Goal: Use online tool/utility: Utilize a website feature to perform a specific function

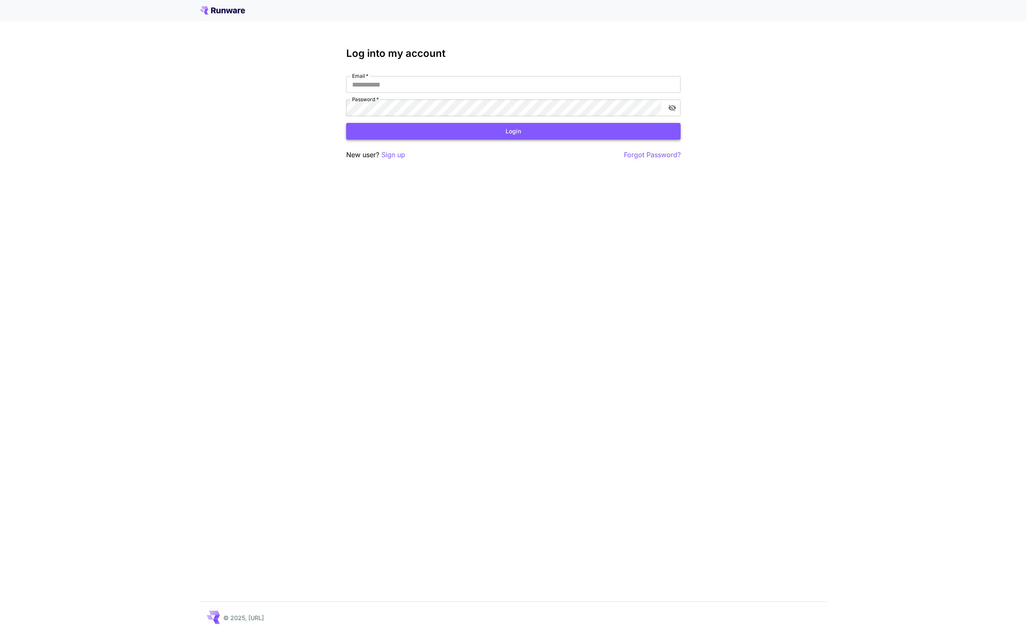
type input "**********"
click at [503, 134] on button "Login" at bounding box center [513, 131] width 334 height 17
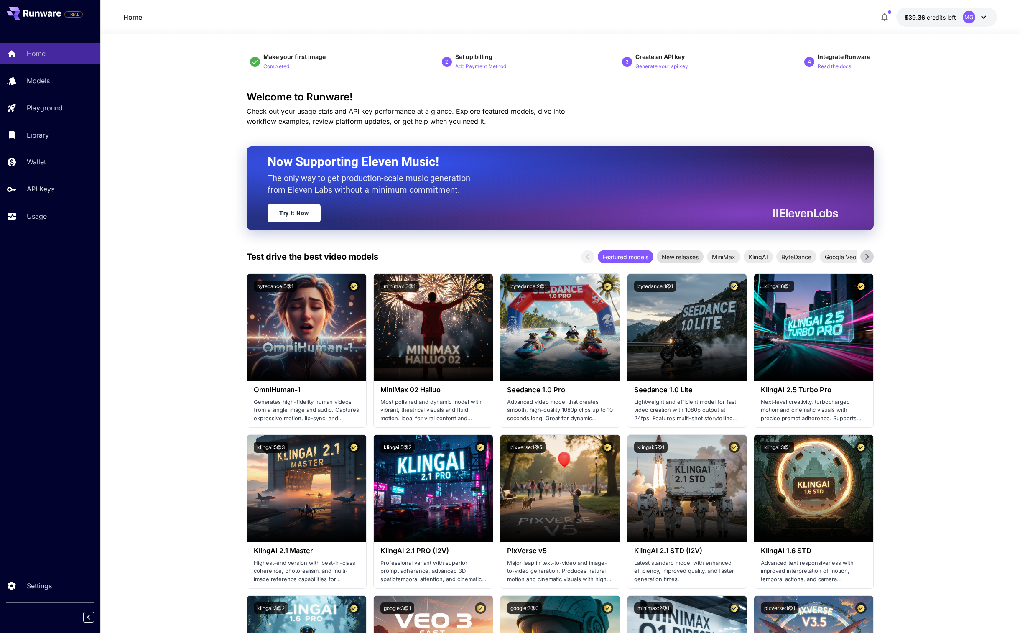
click at [676, 260] on span "New releases" at bounding box center [680, 257] width 47 height 9
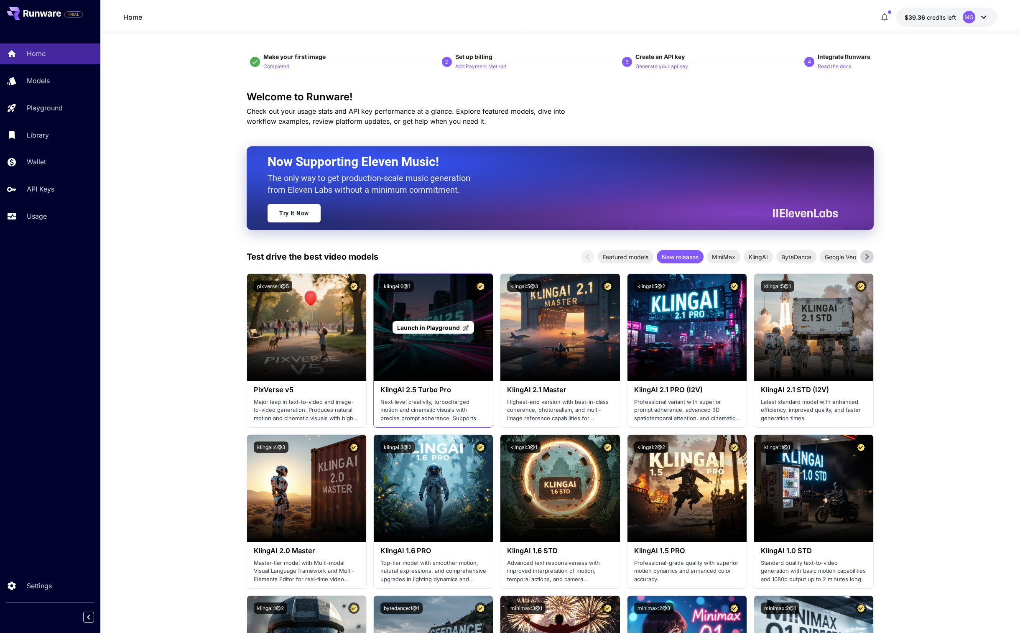
click at [421, 327] on span "Launch in Playground" at bounding box center [428, 327] width 63 height 7
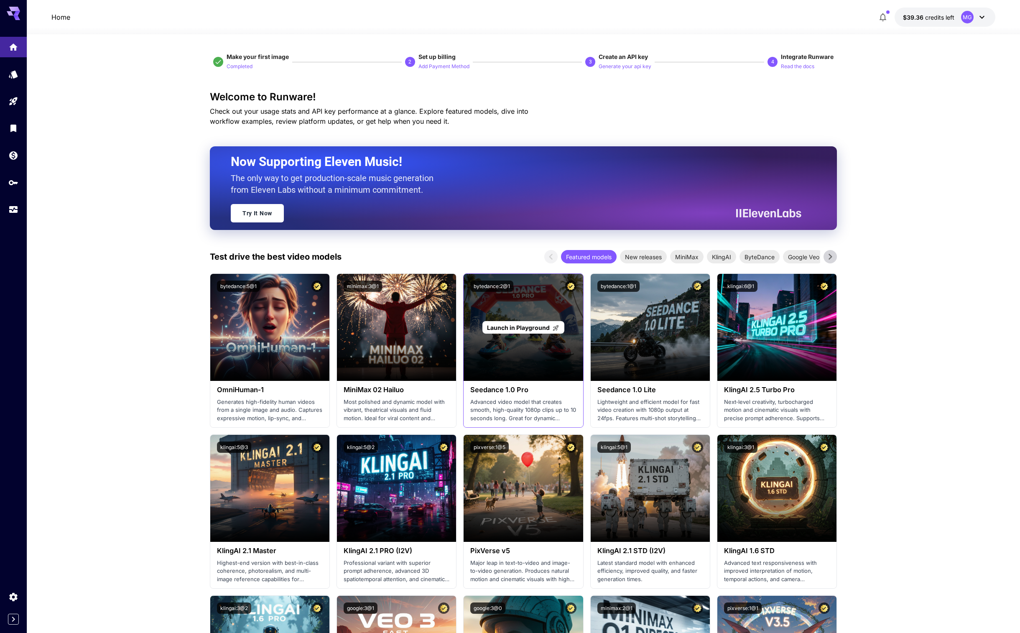
click at [528, 327] on span "Launch in Playground" at bounding box center [518, 327] width 63 height 7
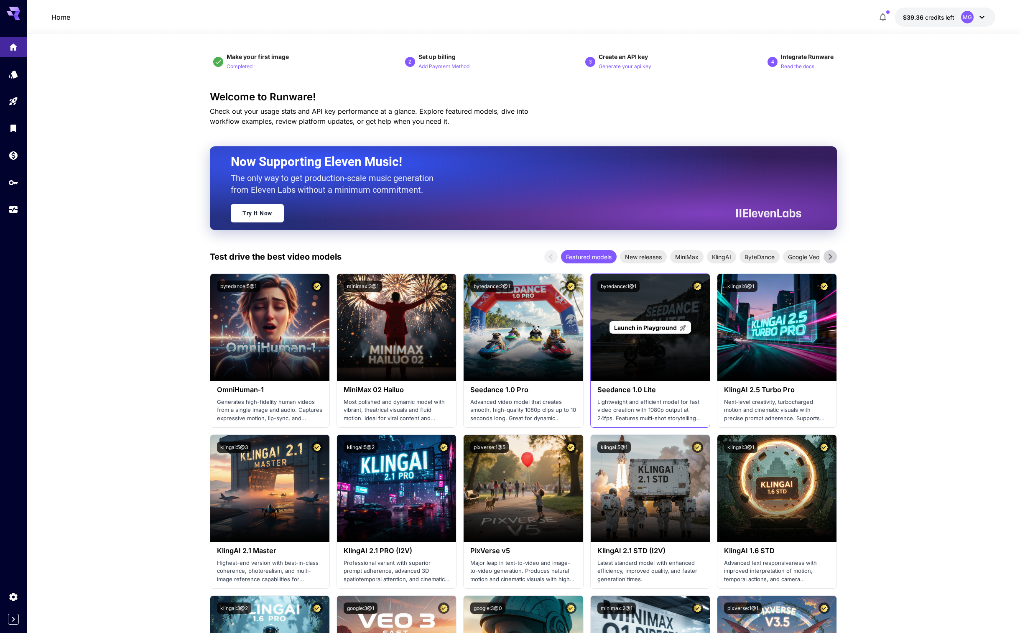
click at [641, 329] on span "Launch in Playground" at bounding box center [645, 327] width 63 height 7
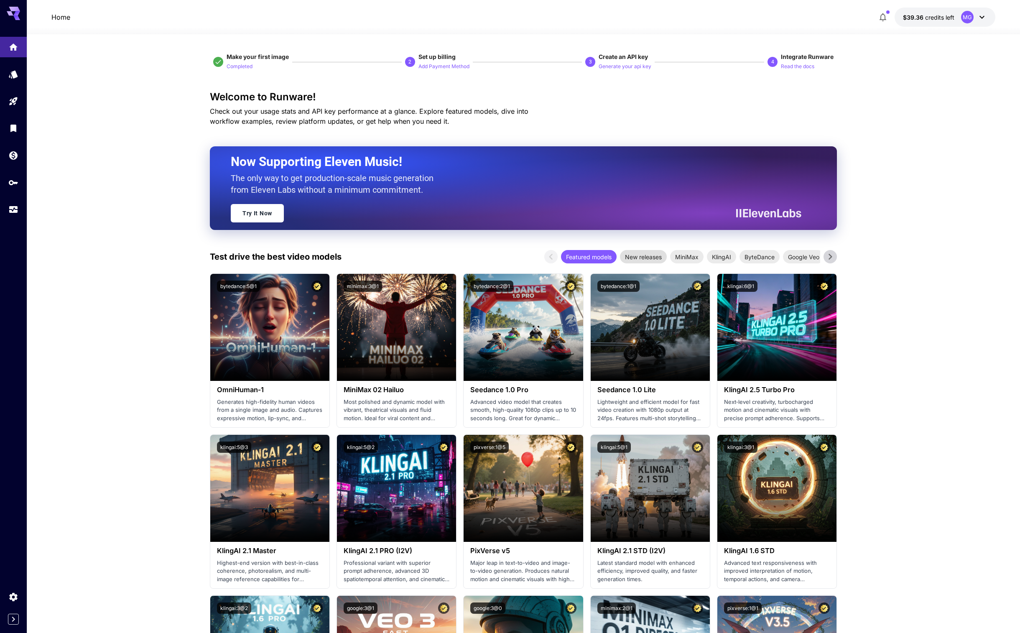
click at [645, 258] on span "New releases" at bounding box center [643, 257] width 47 height 9
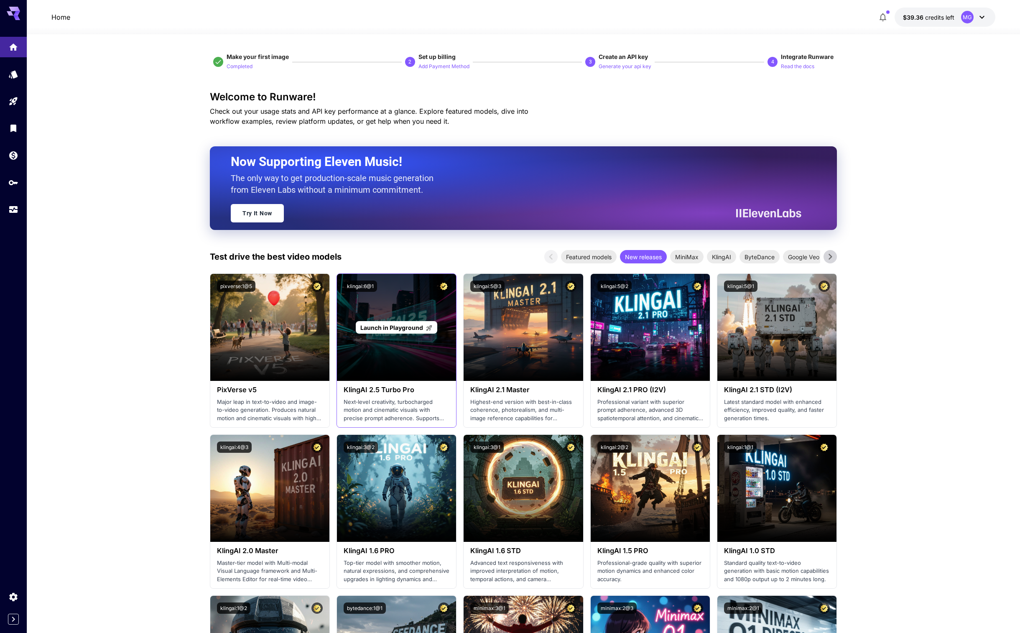
click at [384, 329] on span "Launch in Playground" at bounding box center [391, 327] width 63 height 7
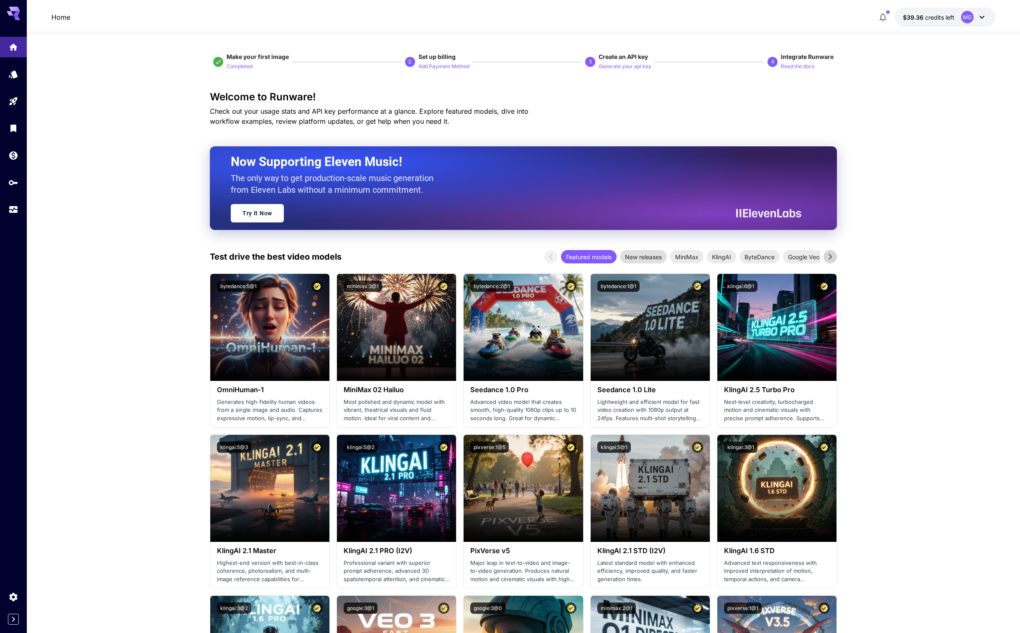
click at [637, 260] on span "New releases" at bounding box center [643, 257] width 47 height 9
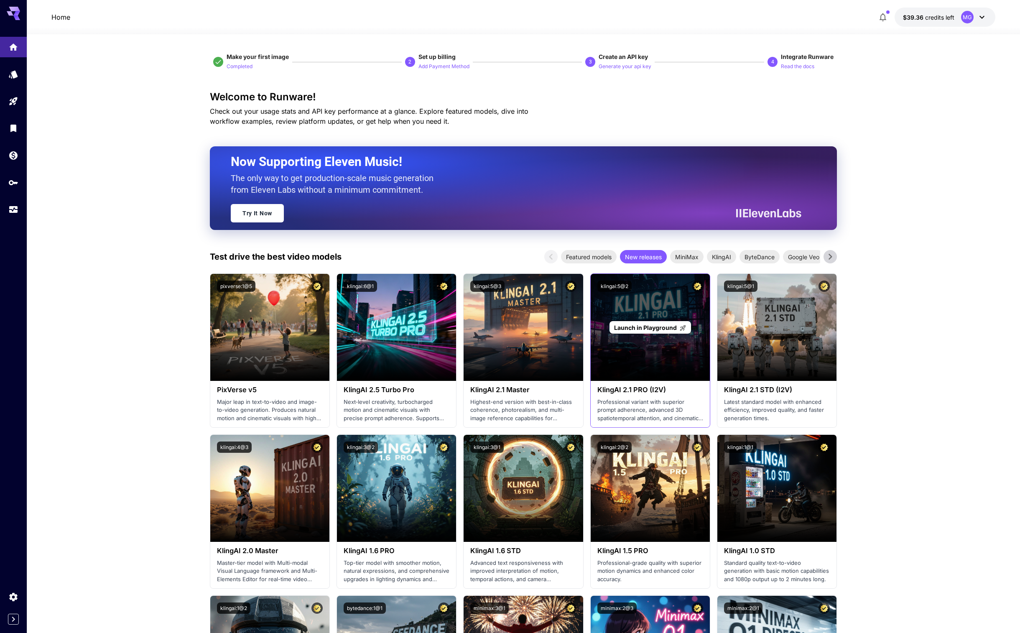
click at [642, 325] on span "Launch in Playground" at bounding box center [645, 327] width 63 height 7
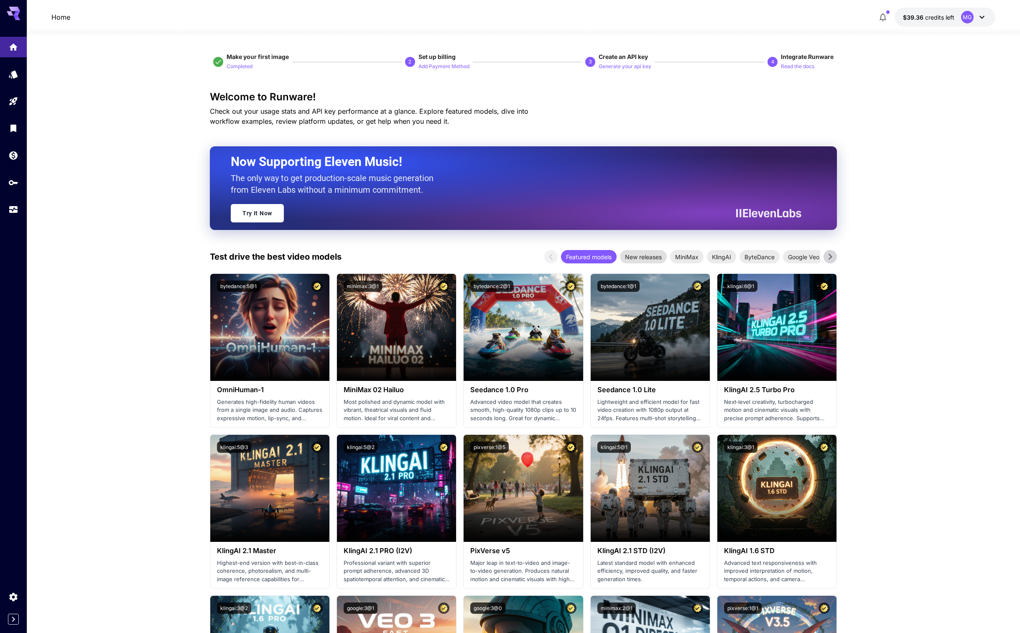
click at [649, 257] on span "New releases" at bounding box center [643, 257] width 47 height 9
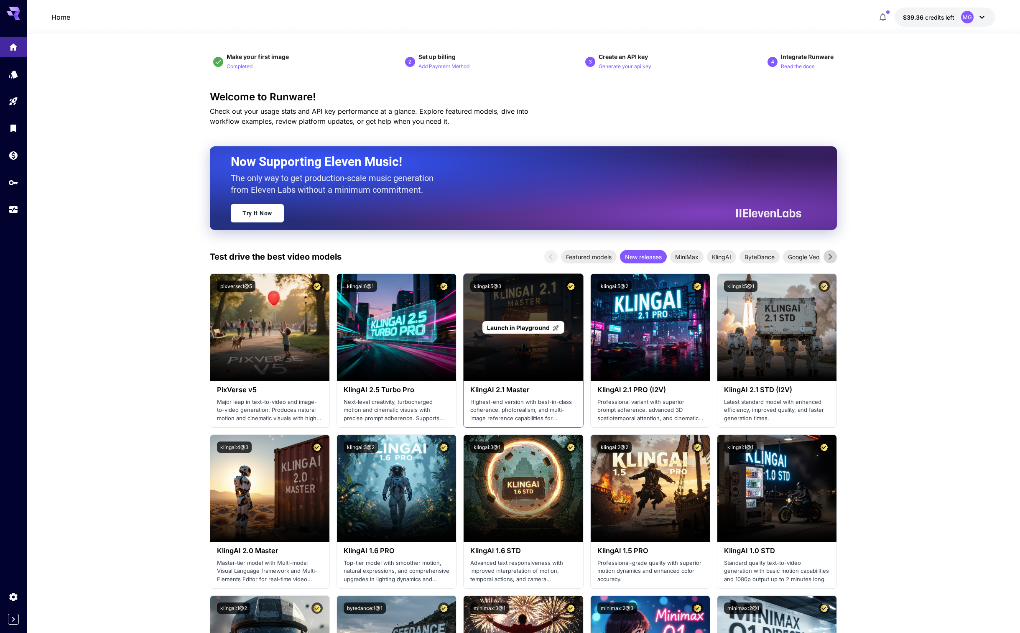
click at [515, 327] on span "Launch in Playground" at bounding box center [518, 327] width 63 height 7
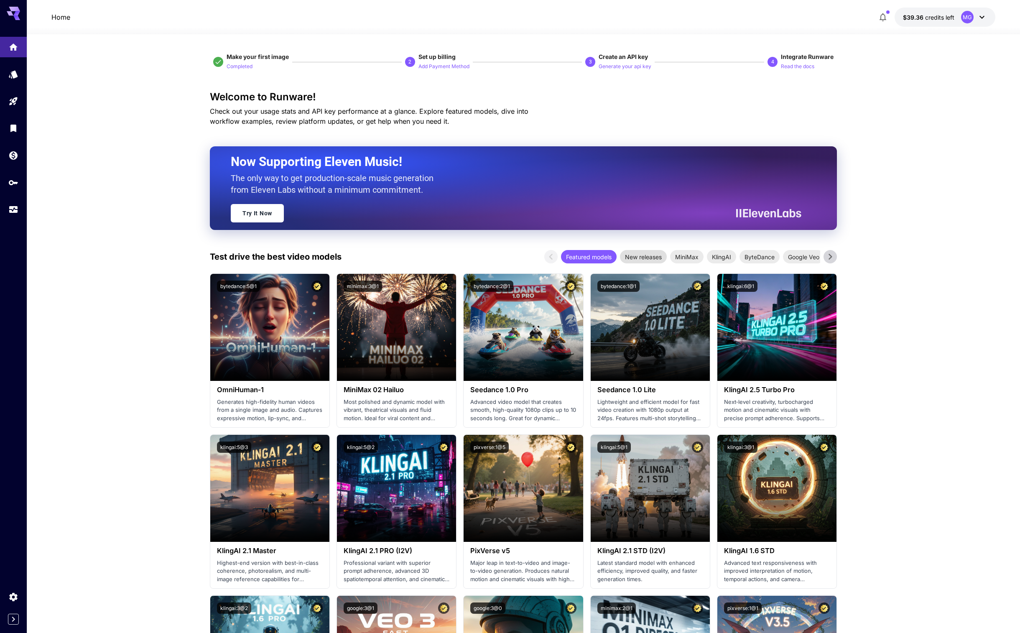
click at [638, 257] on span "New releases" at bounding box center [643, 257] width 47 height 9
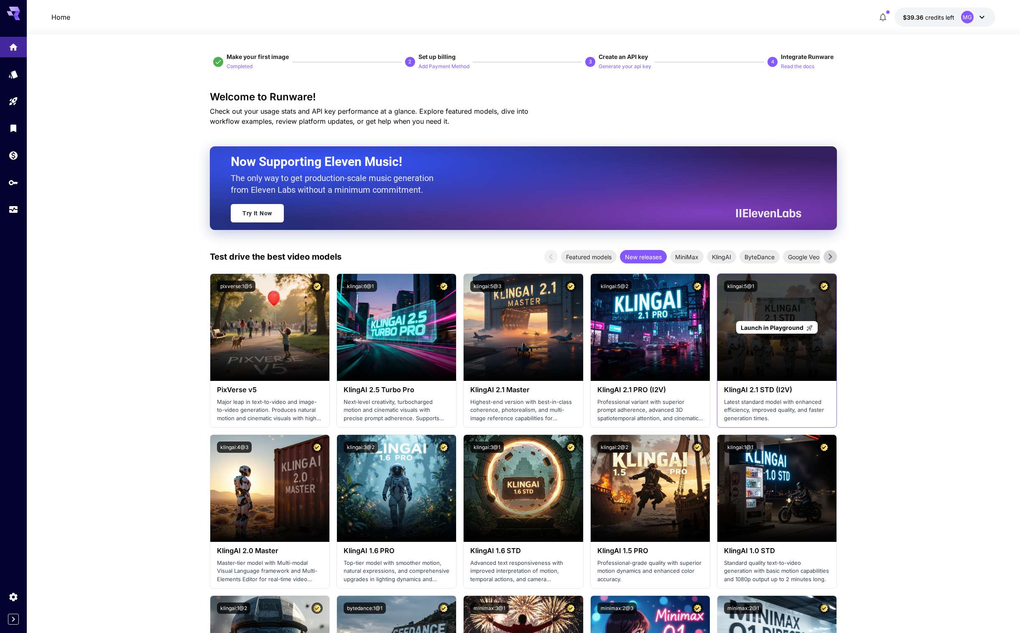
click at [771, 329] on span "Launch in Playground" at bounding box center [772, 327] width 63 height 7
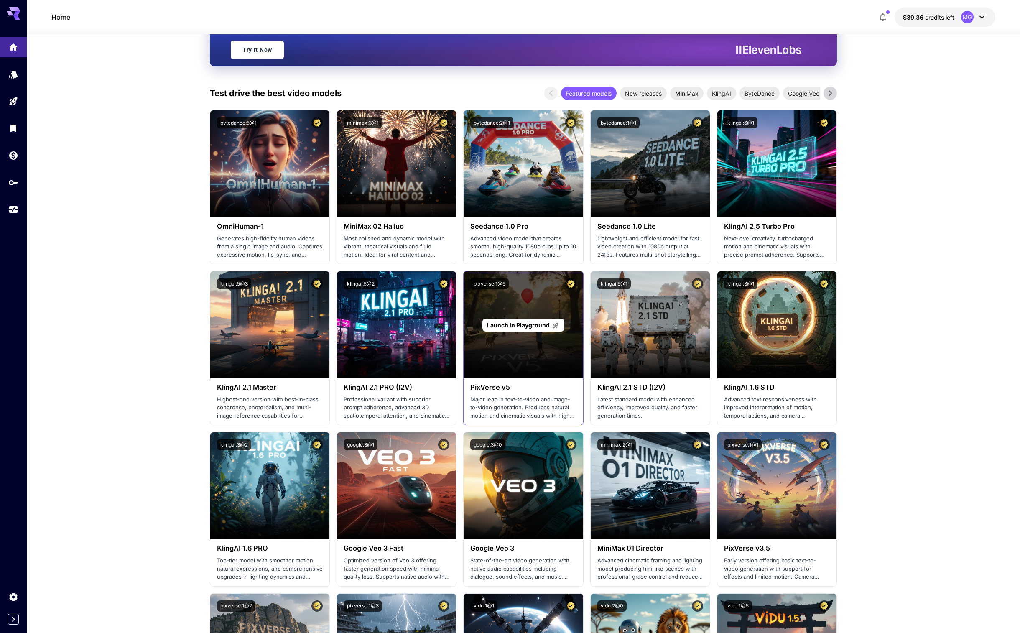
scroll to position [163, 0]
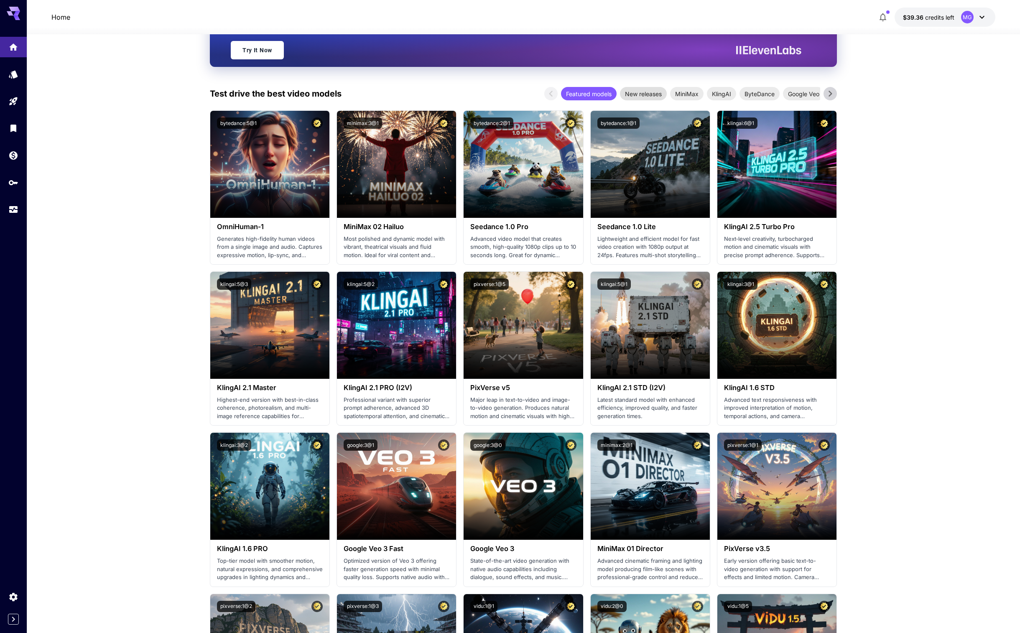
click at [645, 89] on span "New releases" at bounding box center [643, 93] width 47 height 9
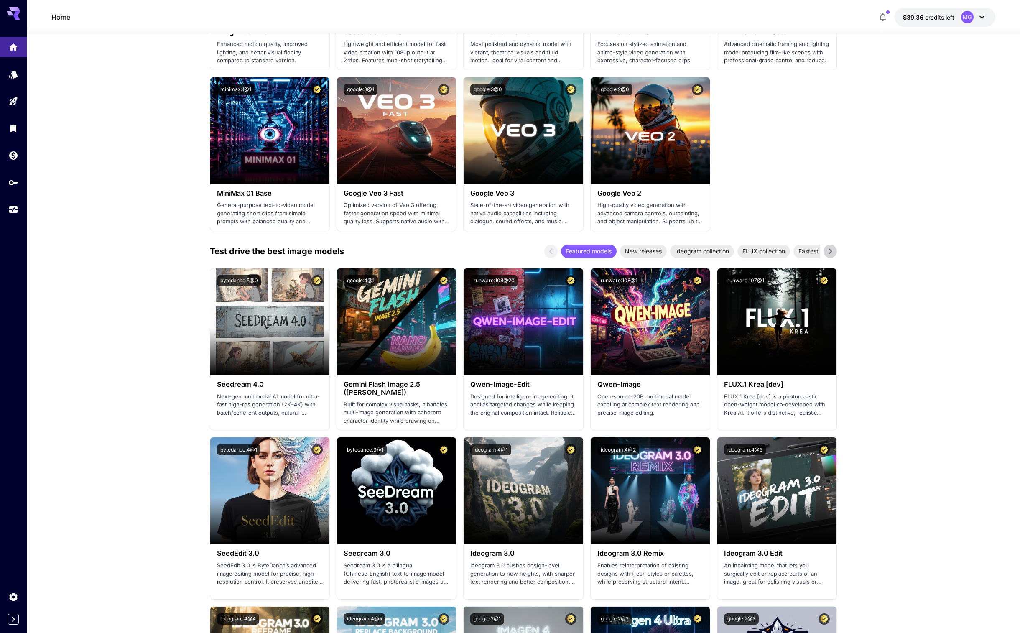
scroll to position [687, 0]
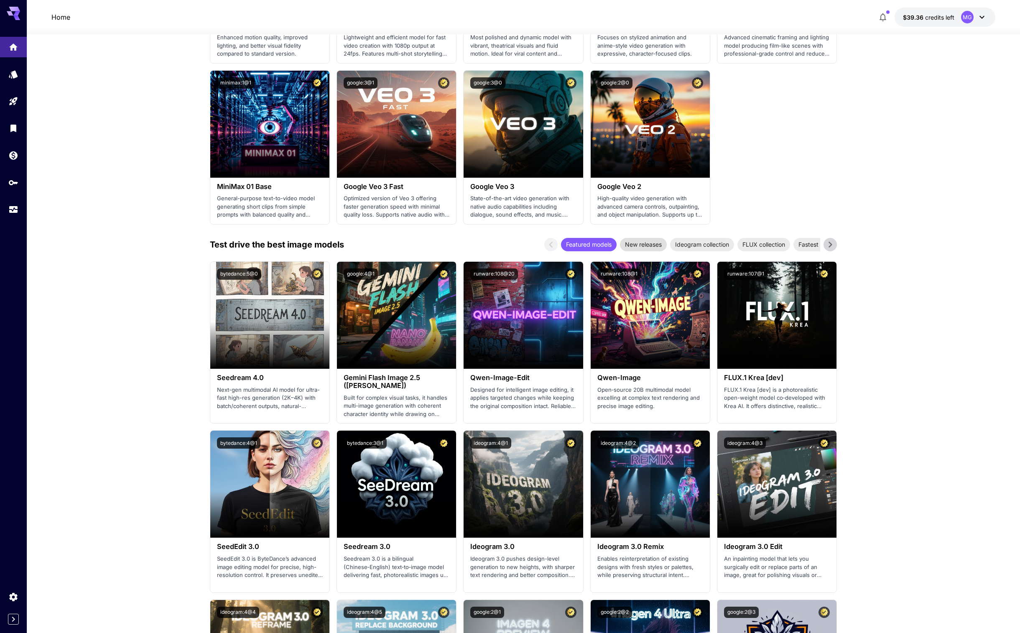
click at [642, 244] on span "New releases" at bounding box center [643, 244] width 47 height 9
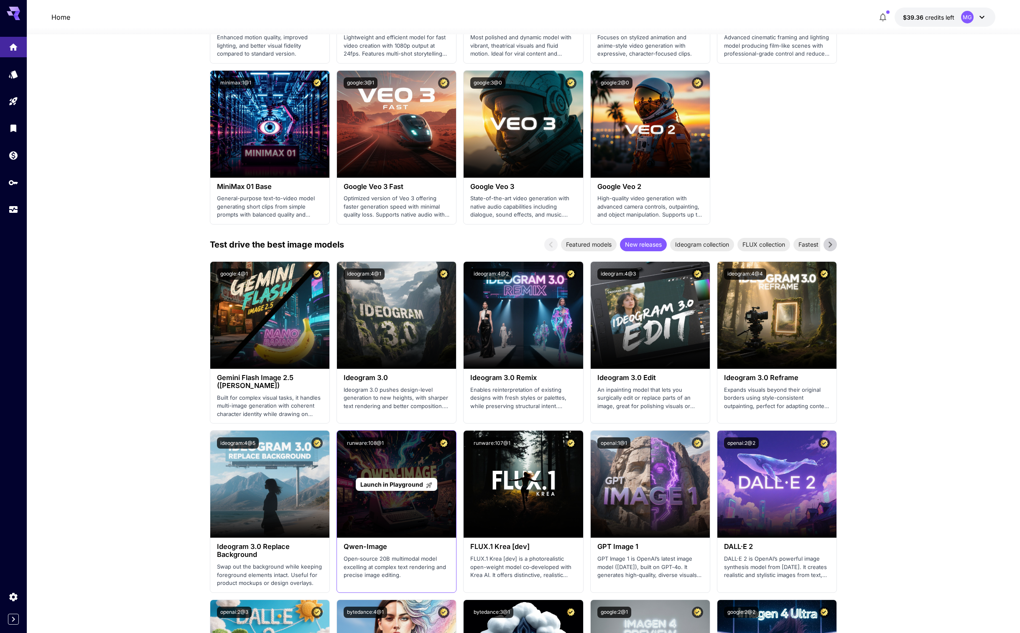
click at [406, 483] on span "Launch in Playground" at bounding box center [391, 484] width 63 height 7
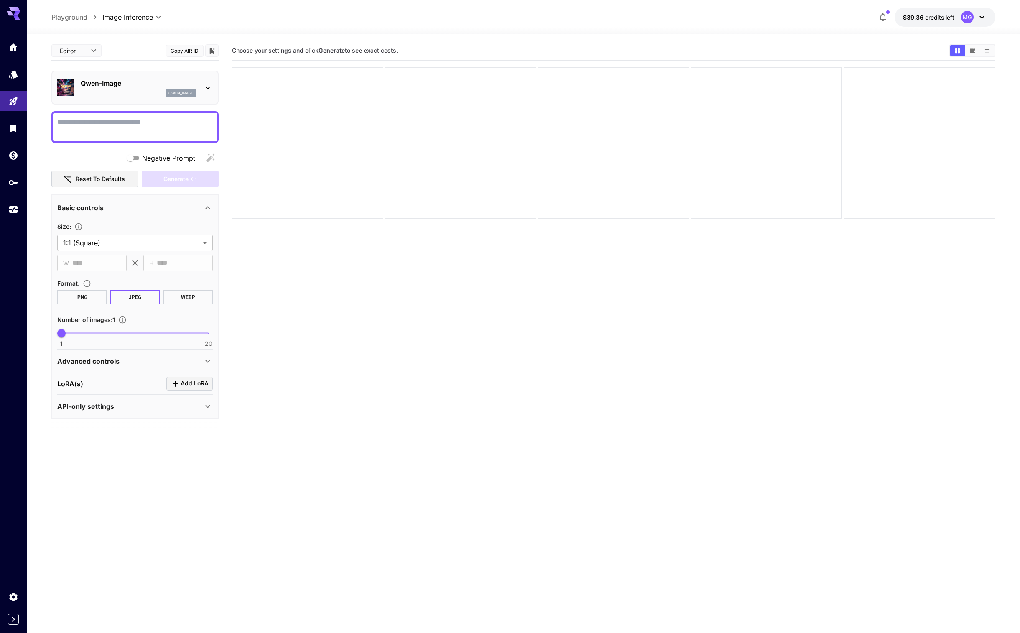
click at [209, 80] on div "Qwen-Image qwen_image" at bounding box center [135, 88] width 156 height 26
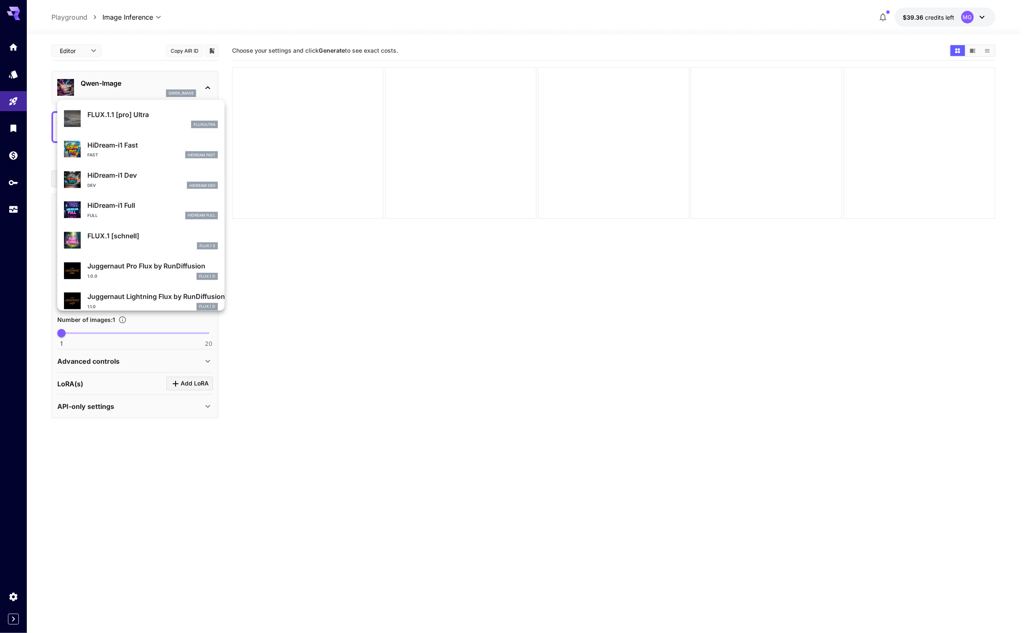
scroll to position [676, 0]
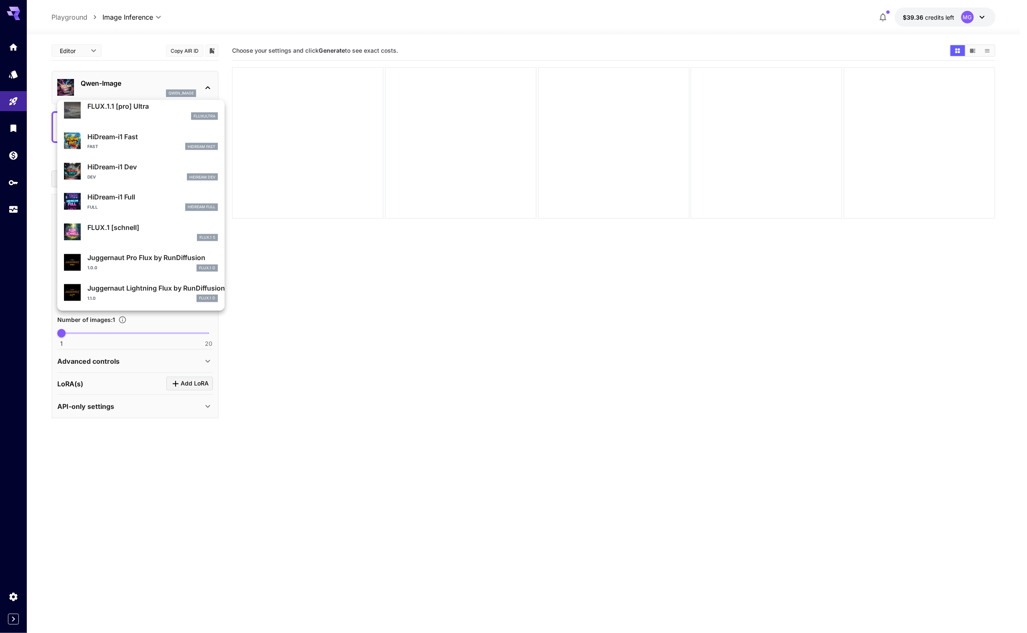
click at [372, 256] on div at bounding box center [513, 316] width 1027 height 633
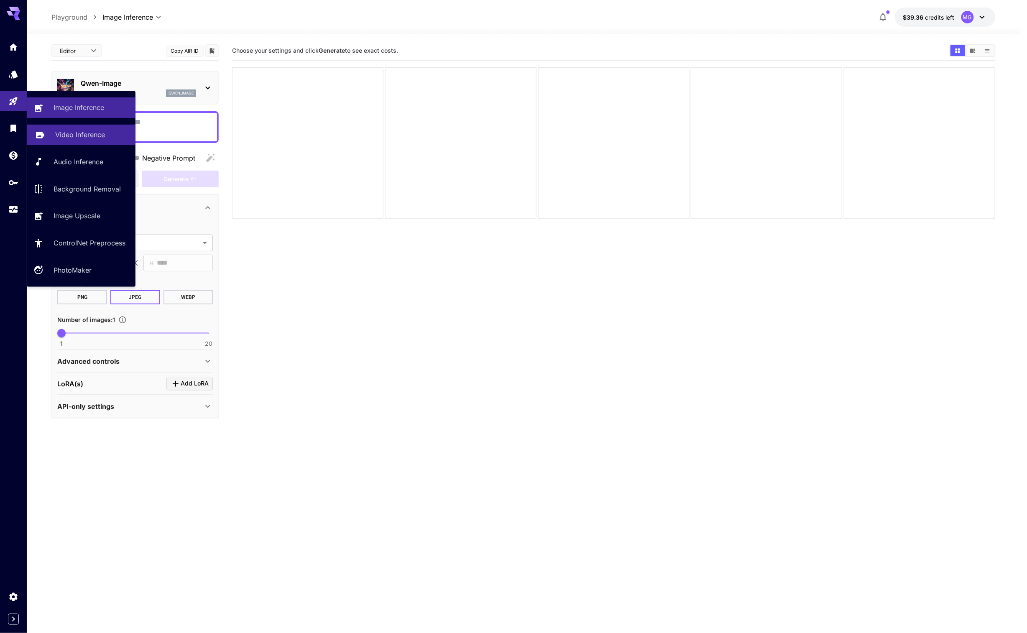
click at [90, 136] on p "Video Inference" at bounding box center [80, 135] width 50 height 10
type input "**********"
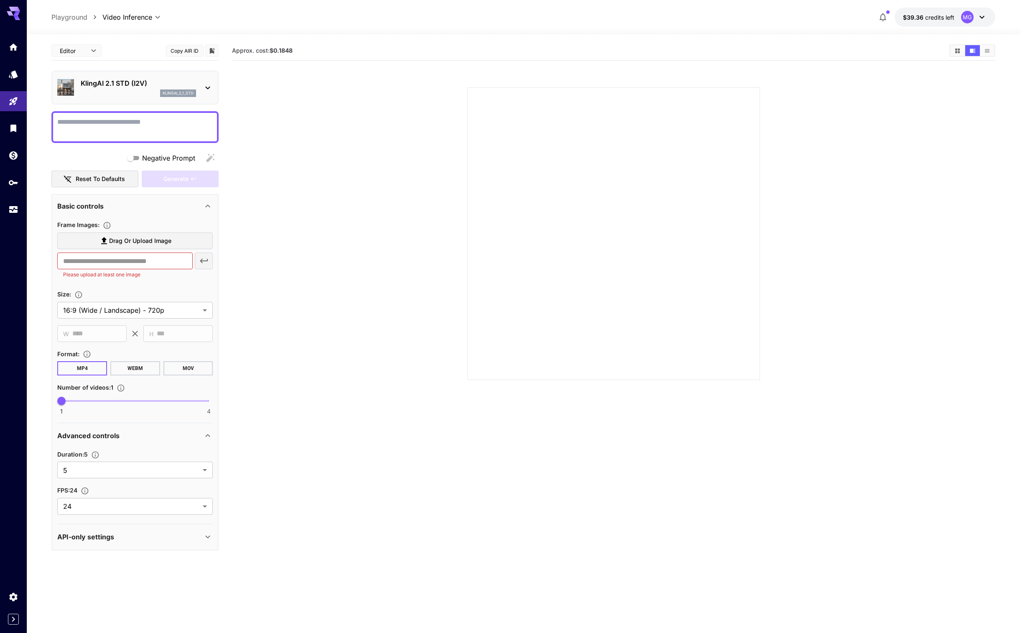
click at [205, 84] on icon at bounding box center [208, 88] width 10 height 10
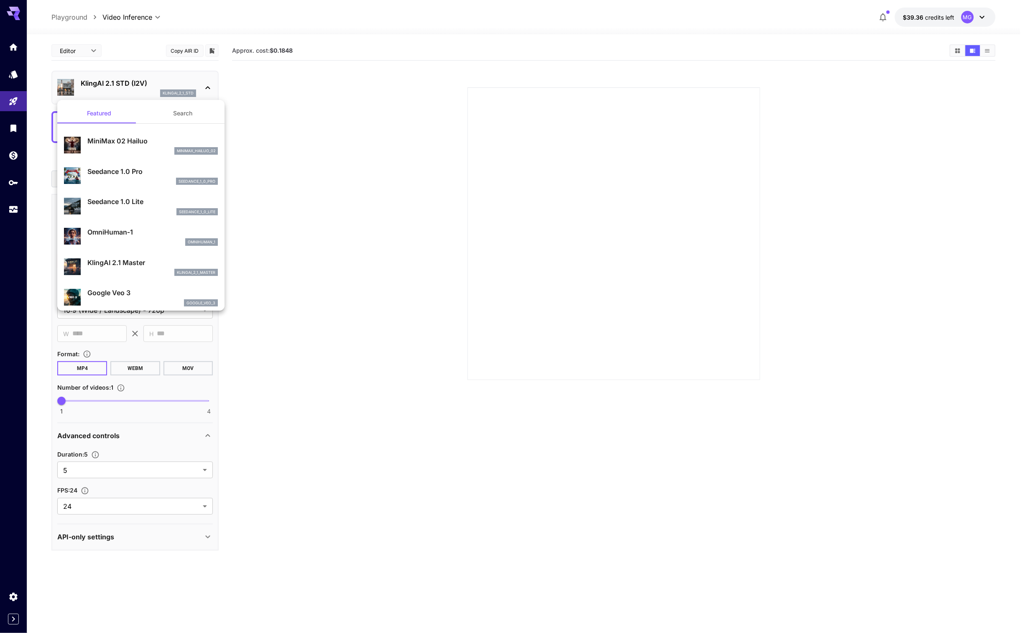
click at [131, 295] on p "Google Veo 3" at bounding box center [152, 293] width 130 height 10
type input "**********"
type input "*"
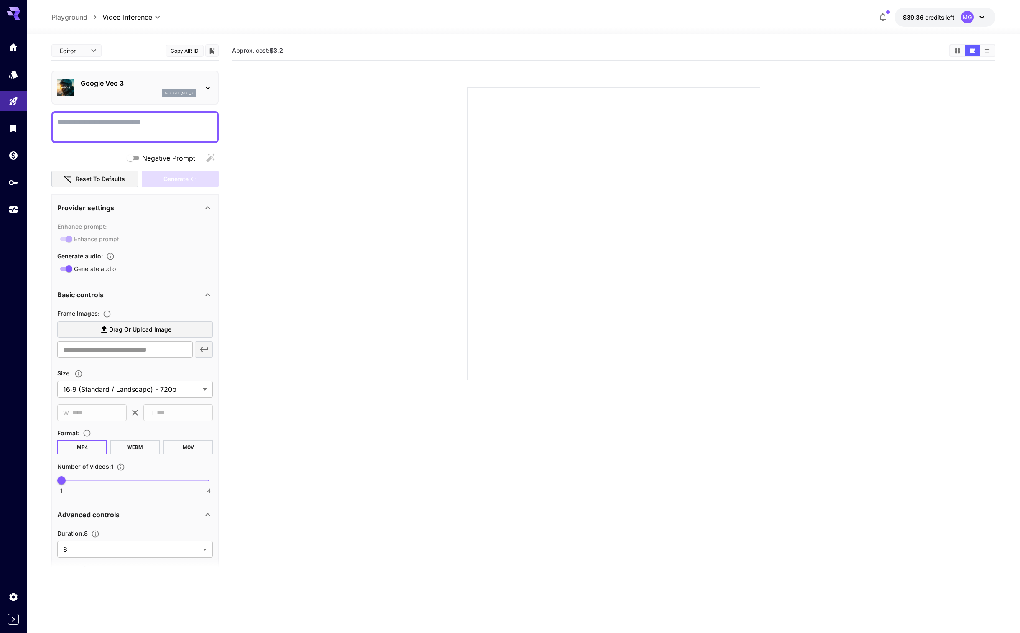
click at [202, 82] on div "Google Veo 3 google_veo_3" at bounding box center [135, 88] width 156 height 26
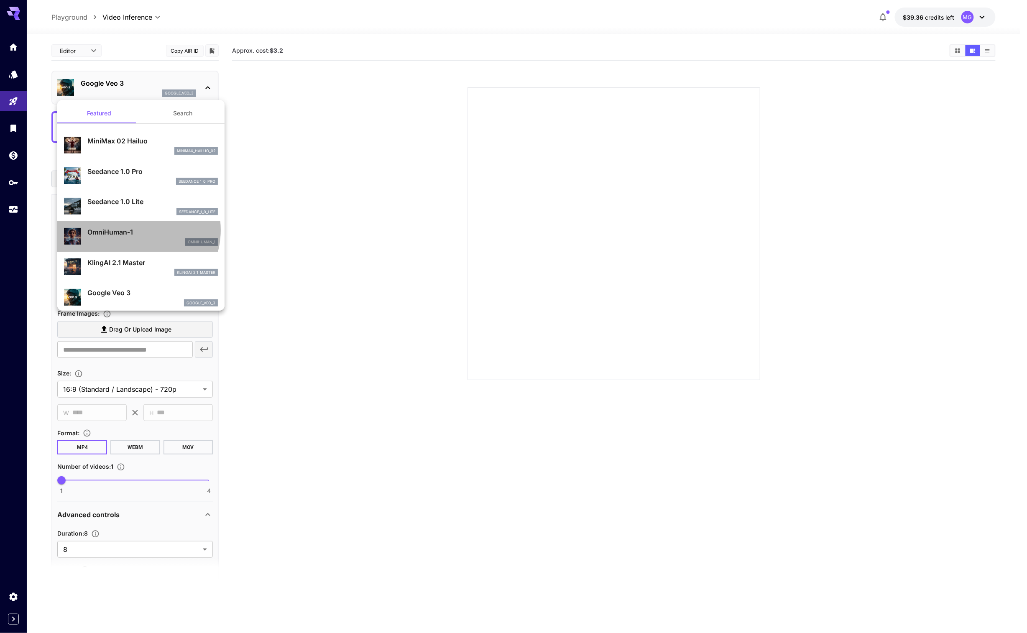
click at [135, 230] on p "OmniHuman‑1" at bounding box center [152, 232] width 130 height 10
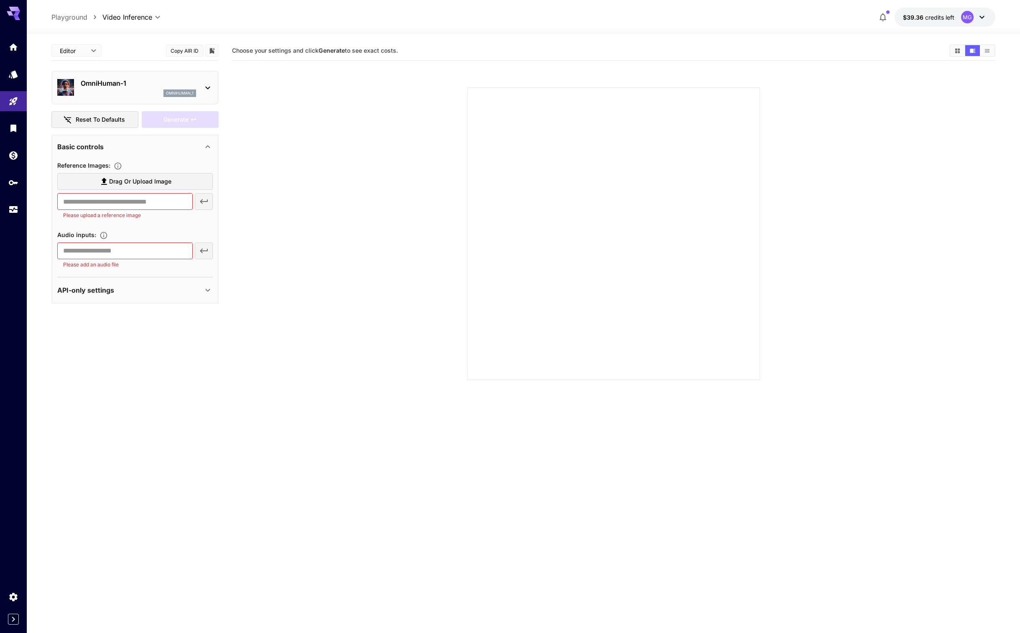
click at [204, 83] on icon at bounding box center [208, 88] width 10 height 10
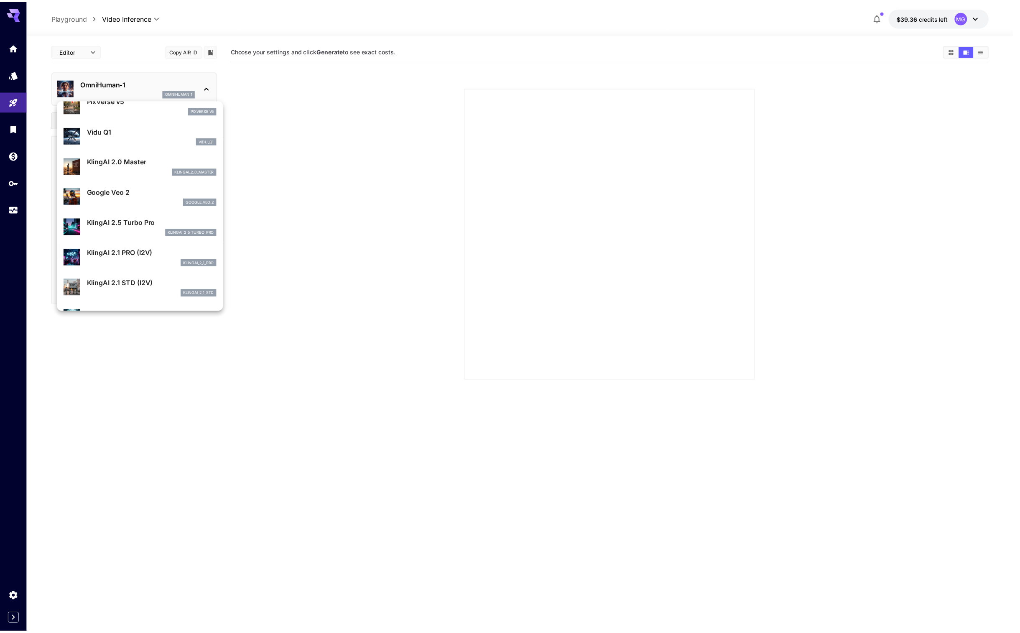
scroll to position [294, 0]
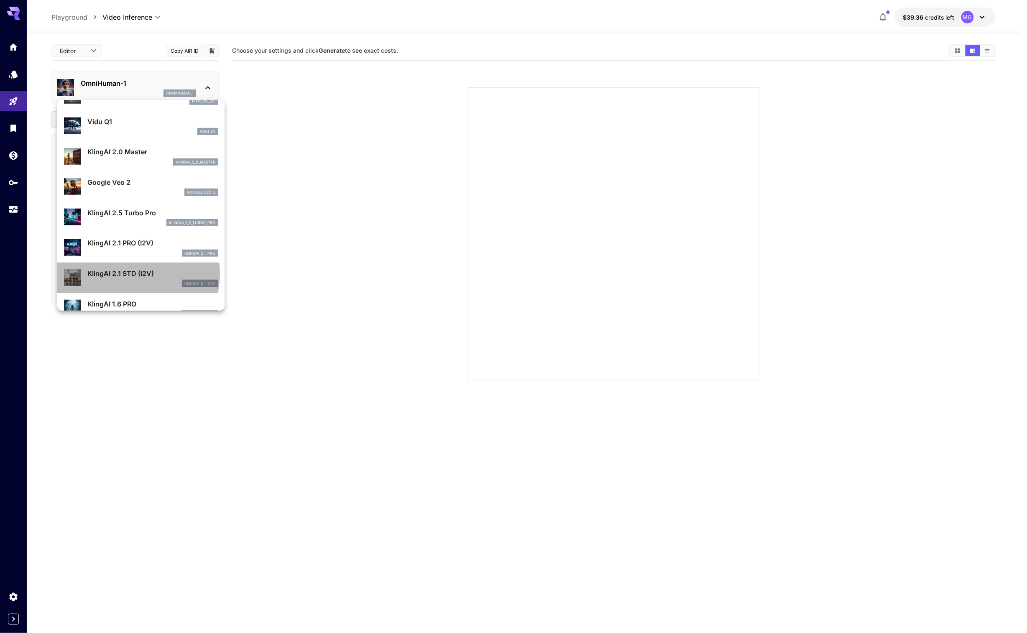
click at [124, 273] on p "KlingAI 2.1 STD (I2V)" at bounding box center [152, 273] width 130 height 10
